Goal: Information Seeking & Learning: Learn about a topic

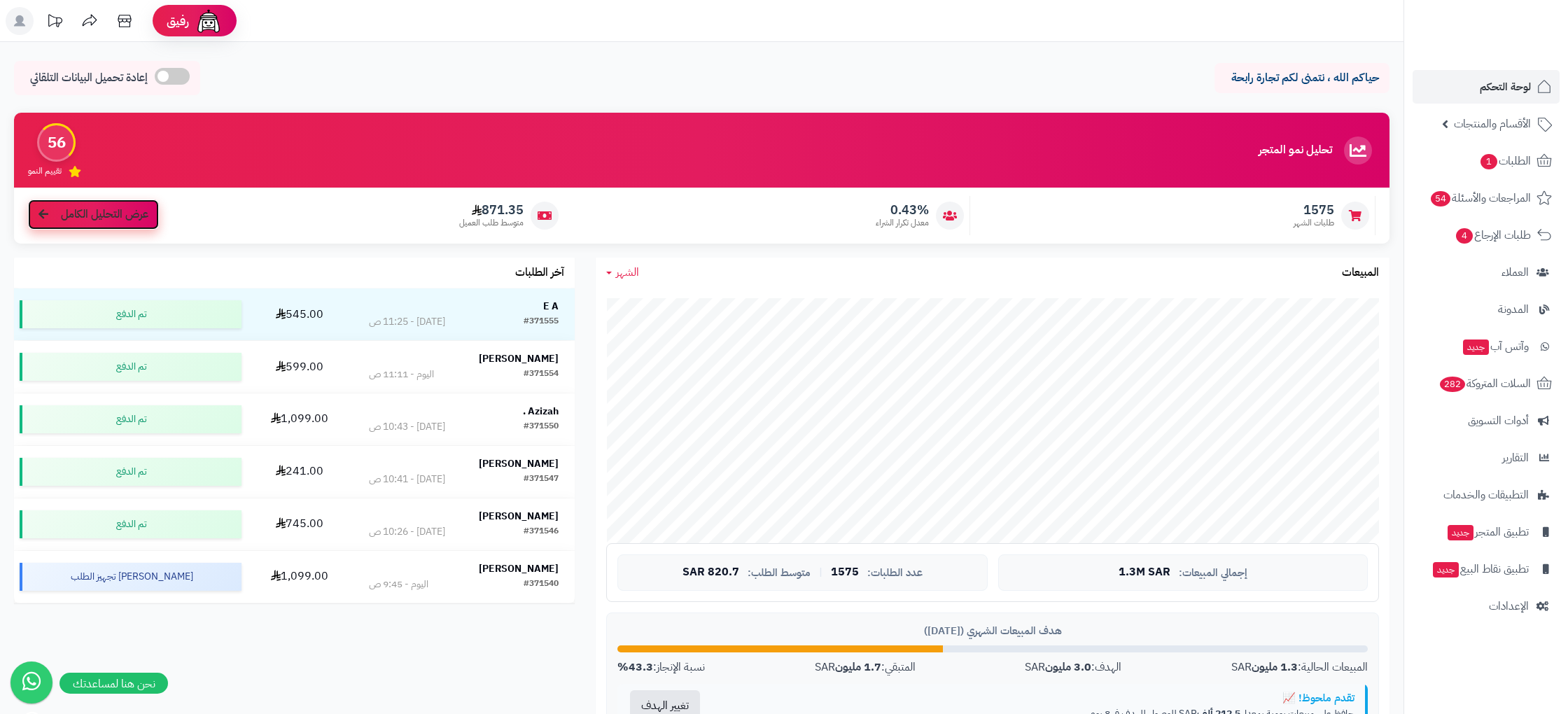
click at [104, 221] on span "عرض التحليل الكامل" at bounding box center [104, 214] width 87 height 16
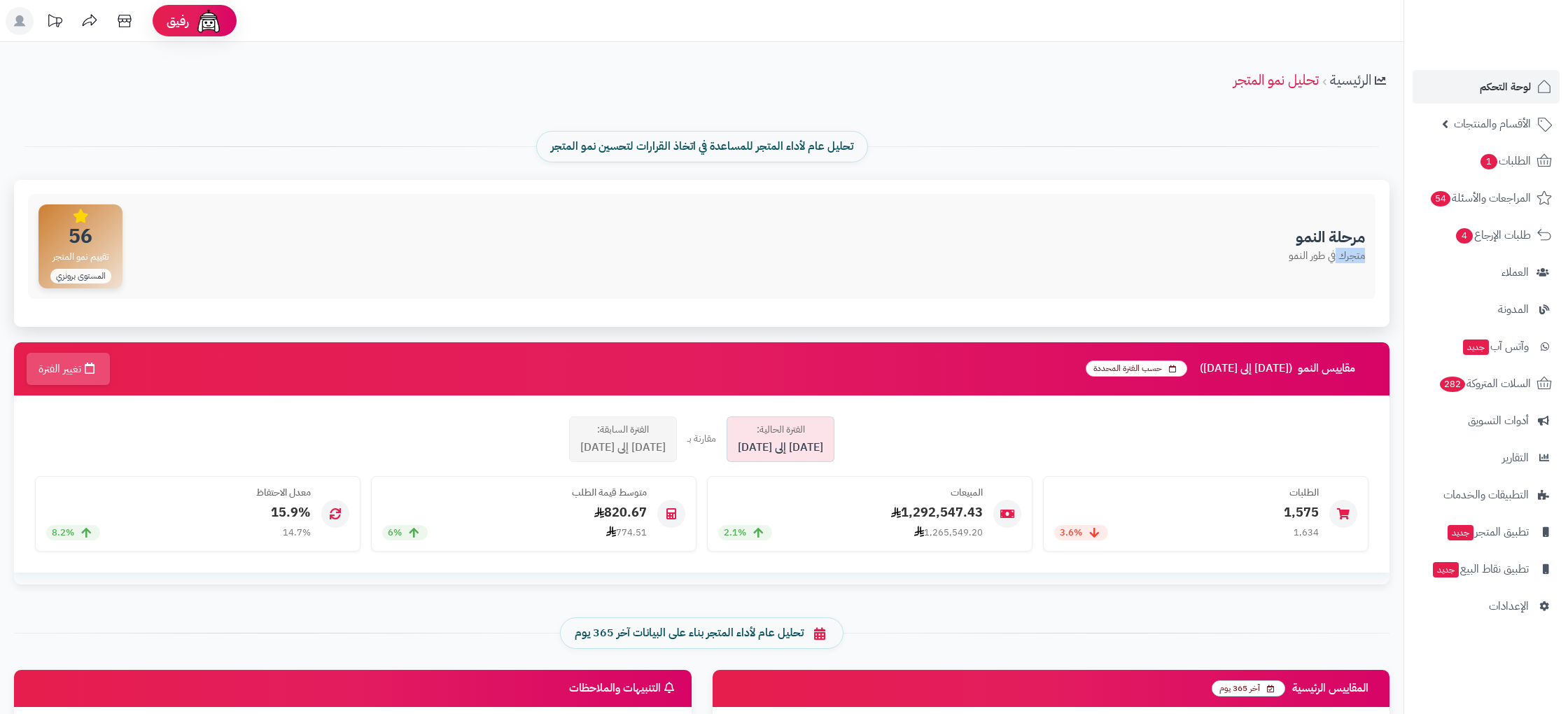
drag, startPoint x: 1336, startPoint y: 252, endPoint x: 968, endPoint y: 234, distance: 368.4
click at [1038, 236] on div "مرحلة النمو متجرك في طور النمو 56 تقييم نمو المتجر المستوى برونزي" at bounding box center [702, 246] width 1348 height 105
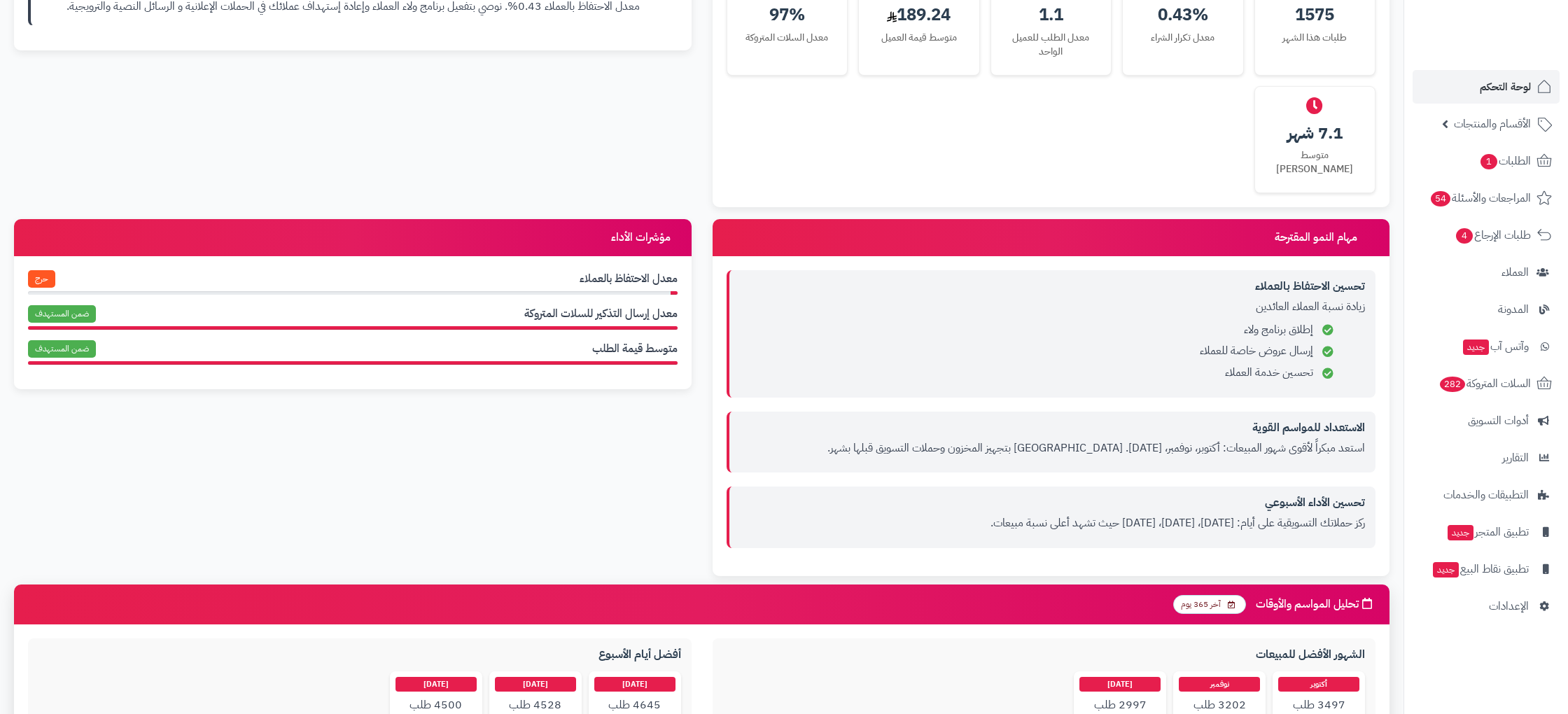
scroll to position [953, 0]
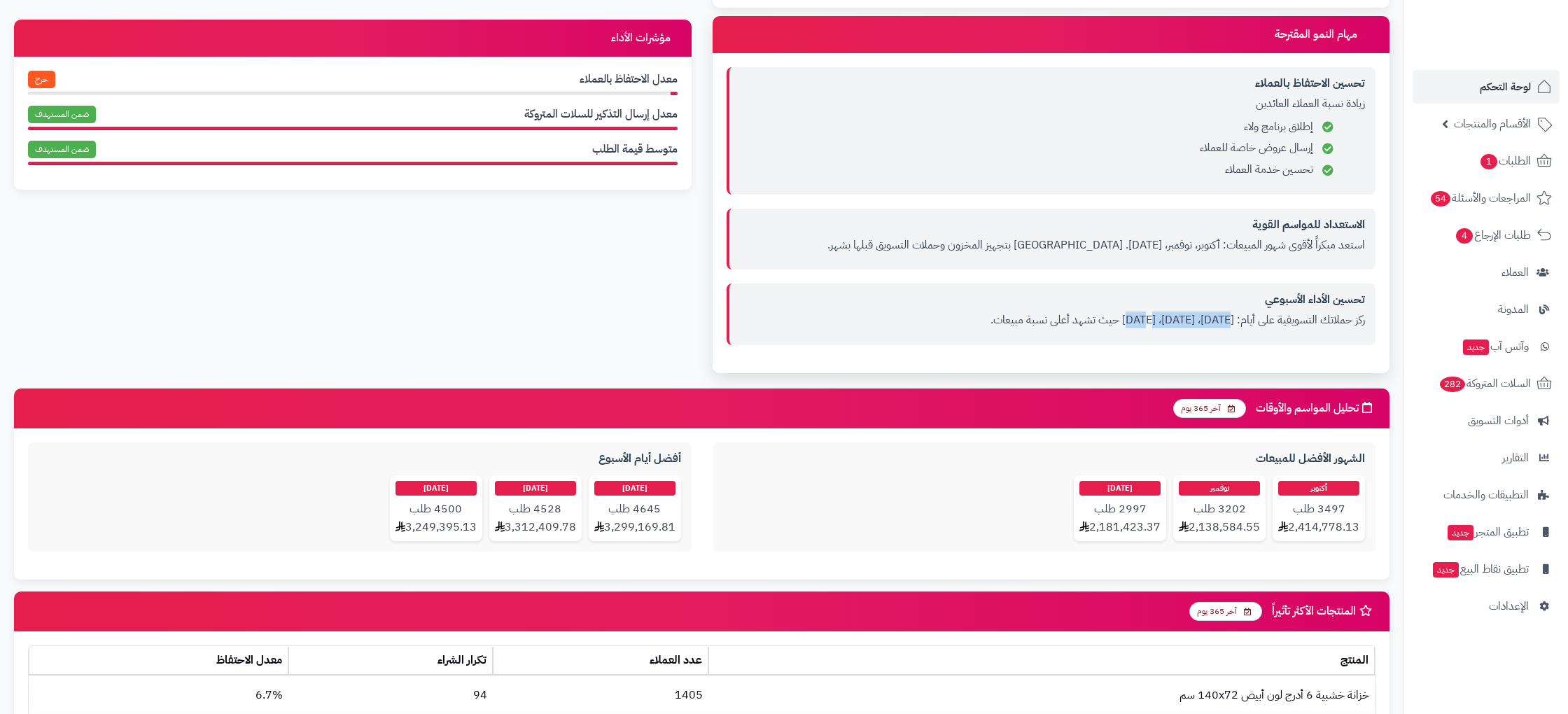
drag, startPoint x: 1226, startPoint y: 304, endPoint x: 1143, endPoint y: 303, distance: 83.0
click at [1143, 312] on p "ركز حملاتك التسويقية على أيام: [DATE]، [DATE]، [DATE] حيث تشهد أعلى نسبة مبيعات." at bounding box center [1053, 321] width 626 height 16
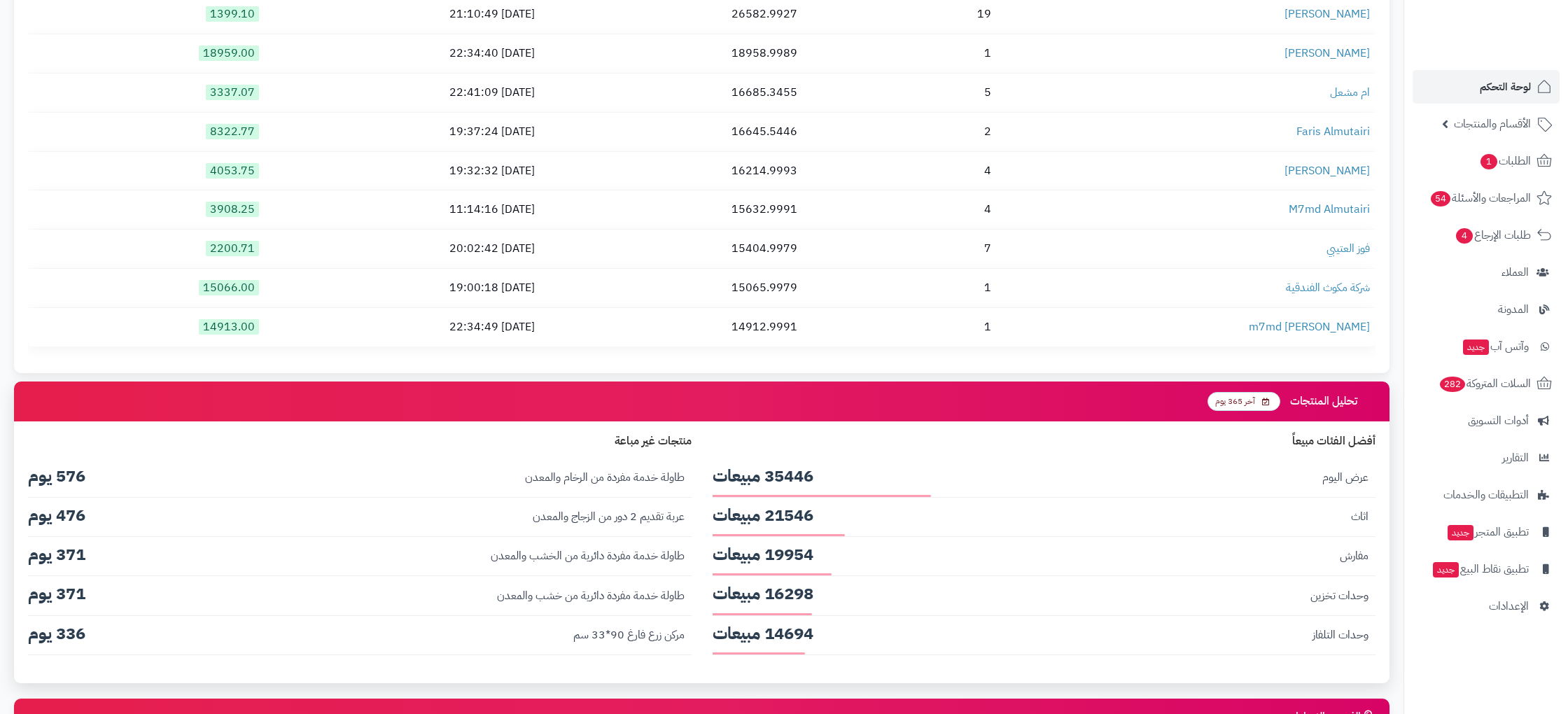
scroll to position [2378, 0]
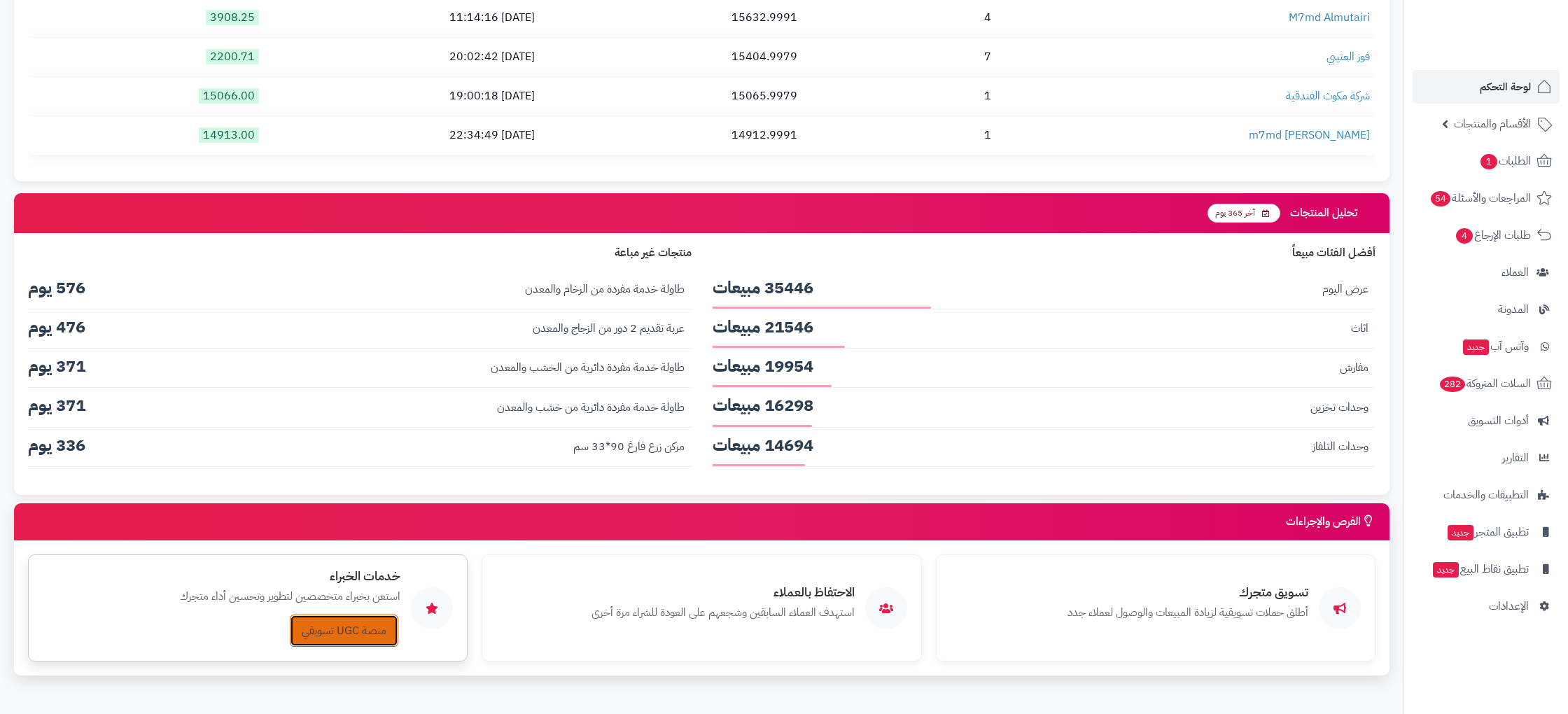
click at [354, 625] on link "منصة UGC تسويقي" at bounding box center [344, 631] width 108 height 32
